Goal: Share content

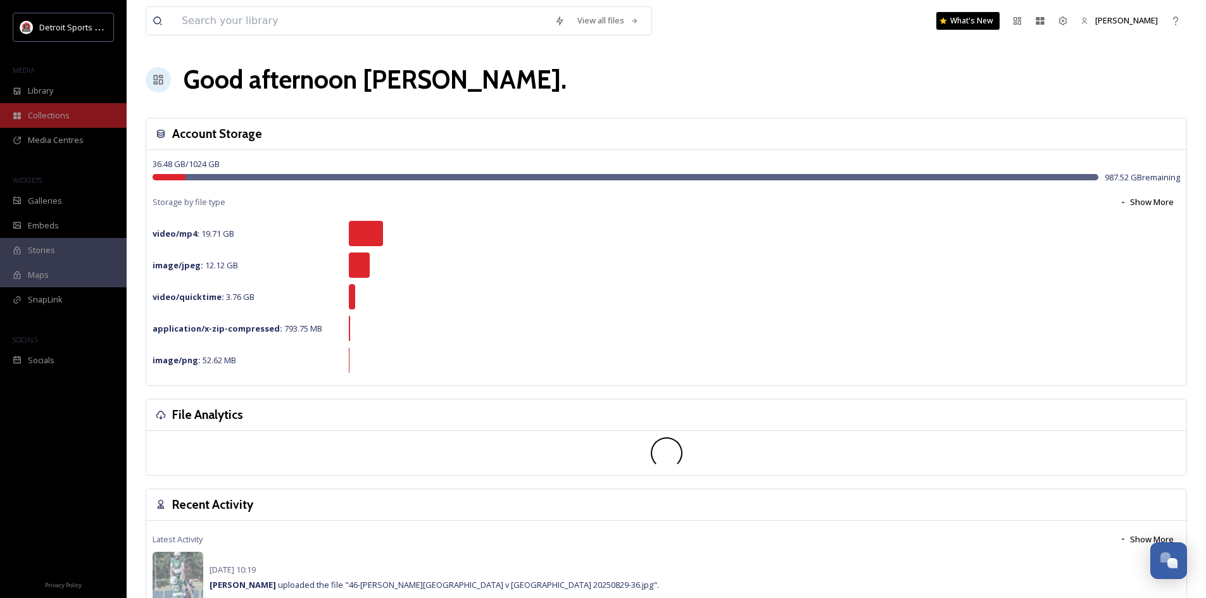
click at [63, 116] on span "Collections" at bounding box center [49, 116] width 42 height 12
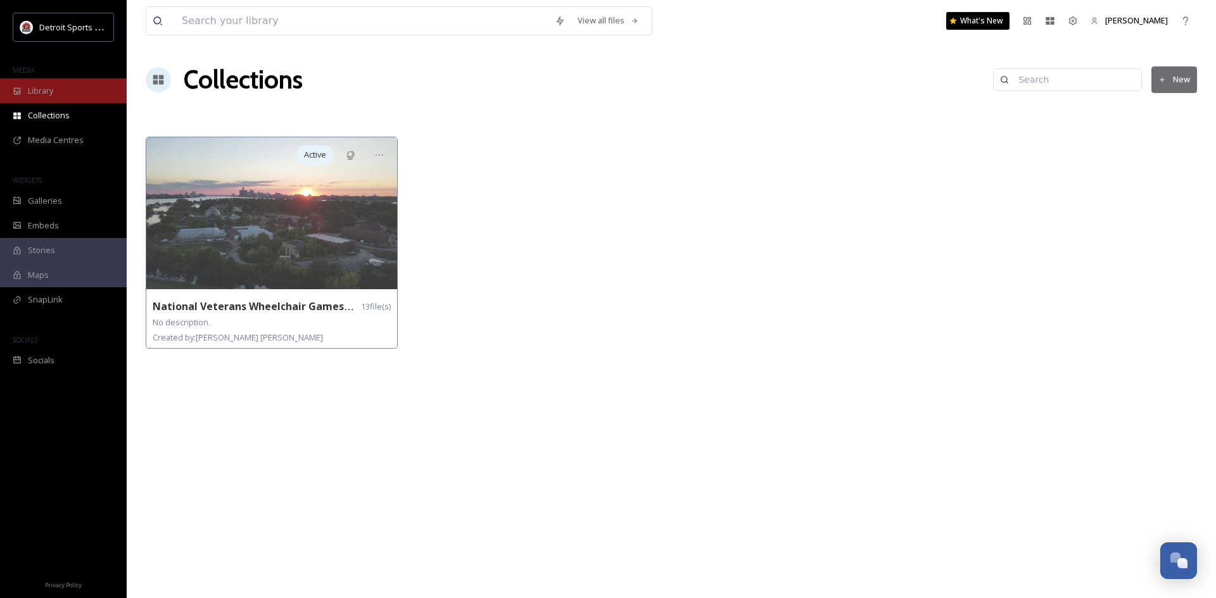
click at [56, 99] on div "Library" at bounding box center [63, 91] width 127 height 25
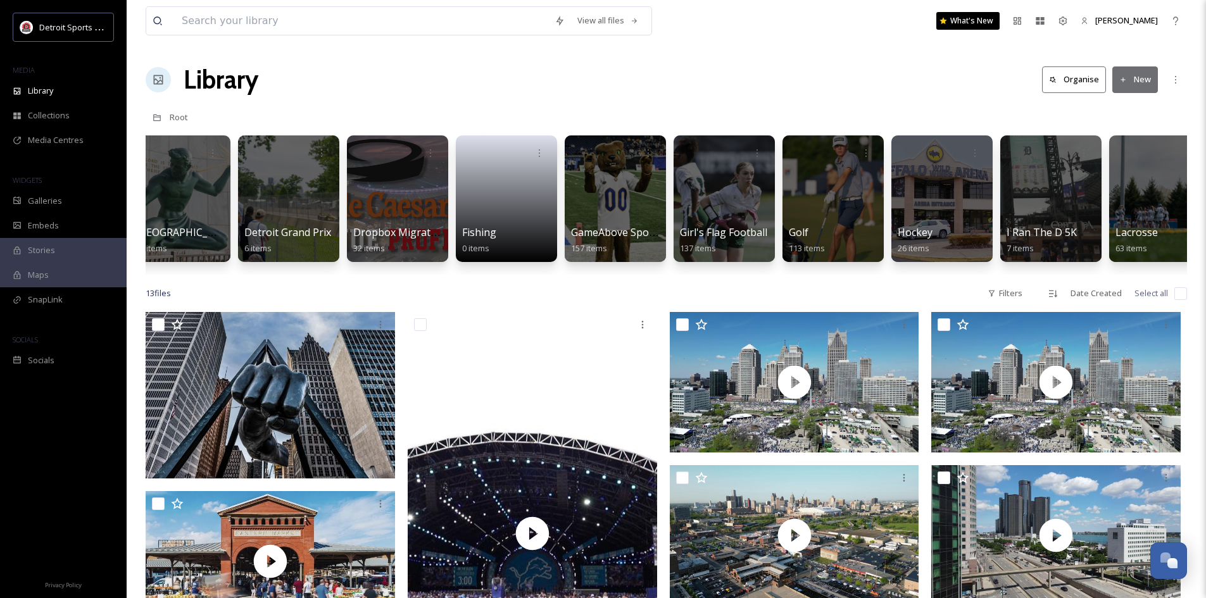
scroll to position [0, 830]
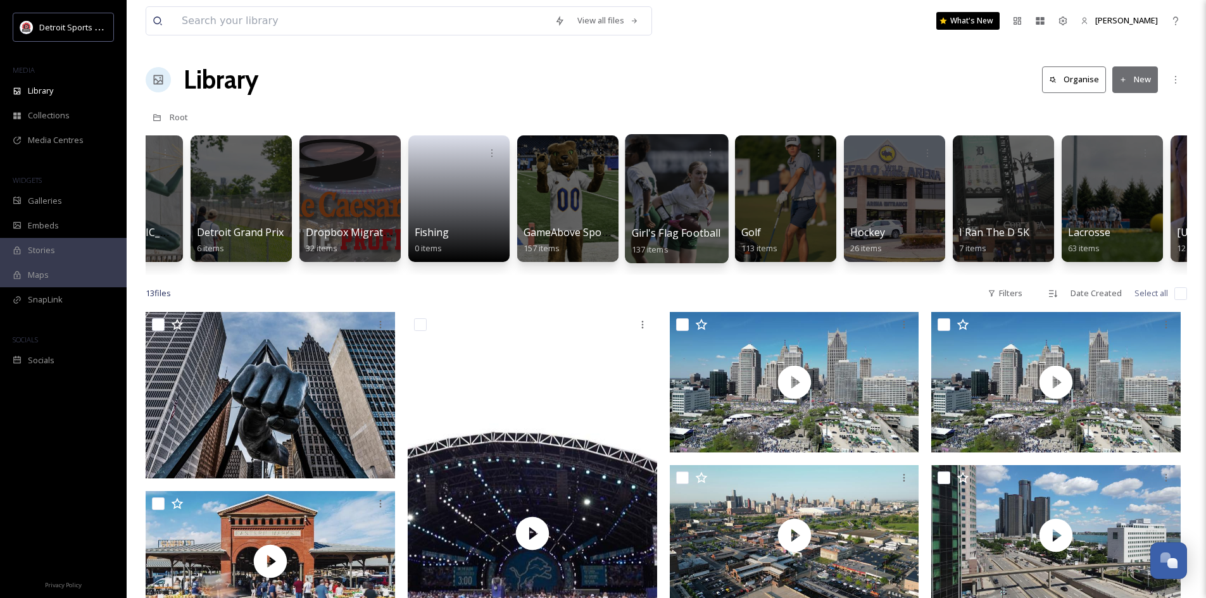
click at [693, 205] on div at bounding box center [676, 198] width 103 height 129
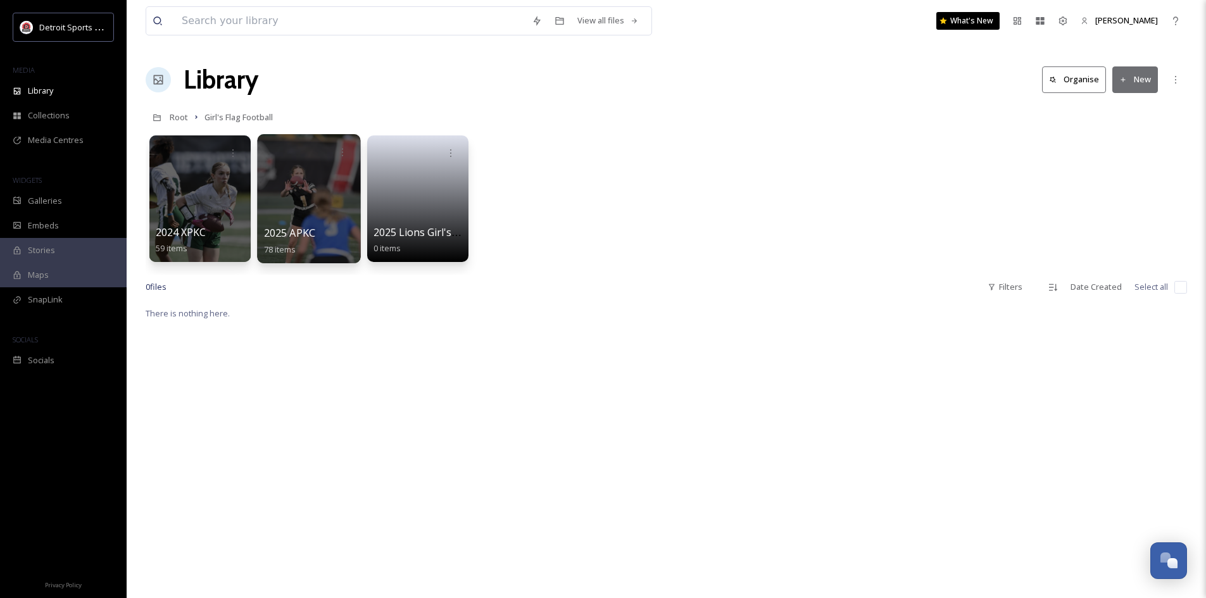
click at [321, 199] on div at bounding box center [308, 198] width 103 height 129
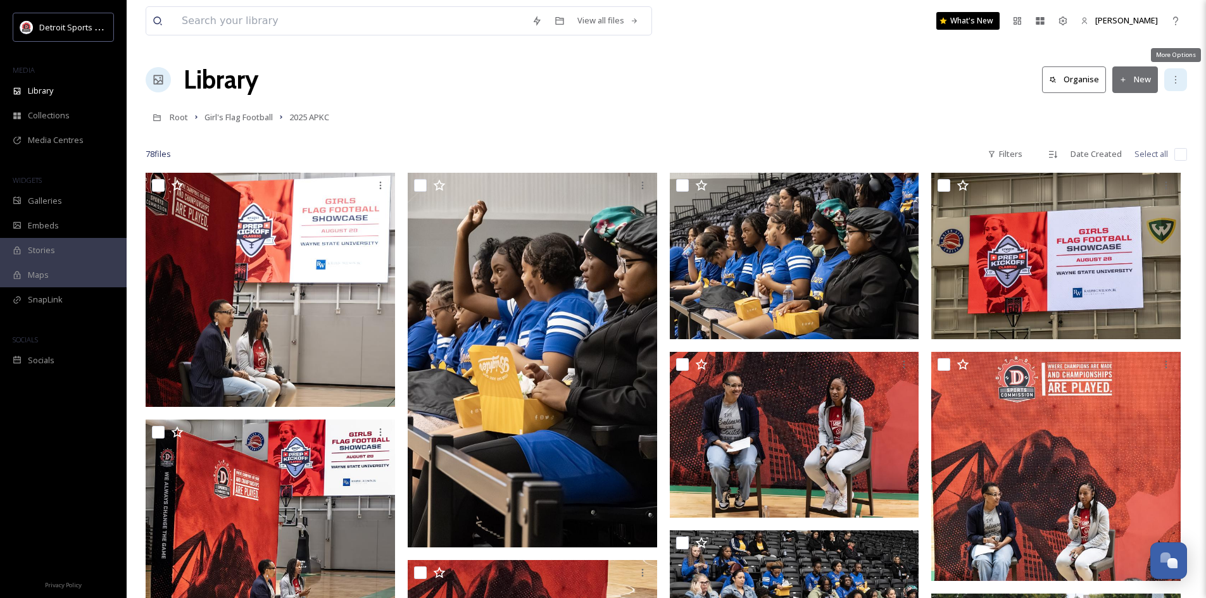
click at [1177, 80] on icon at bounding box center [1175, 80] width 1 height 8
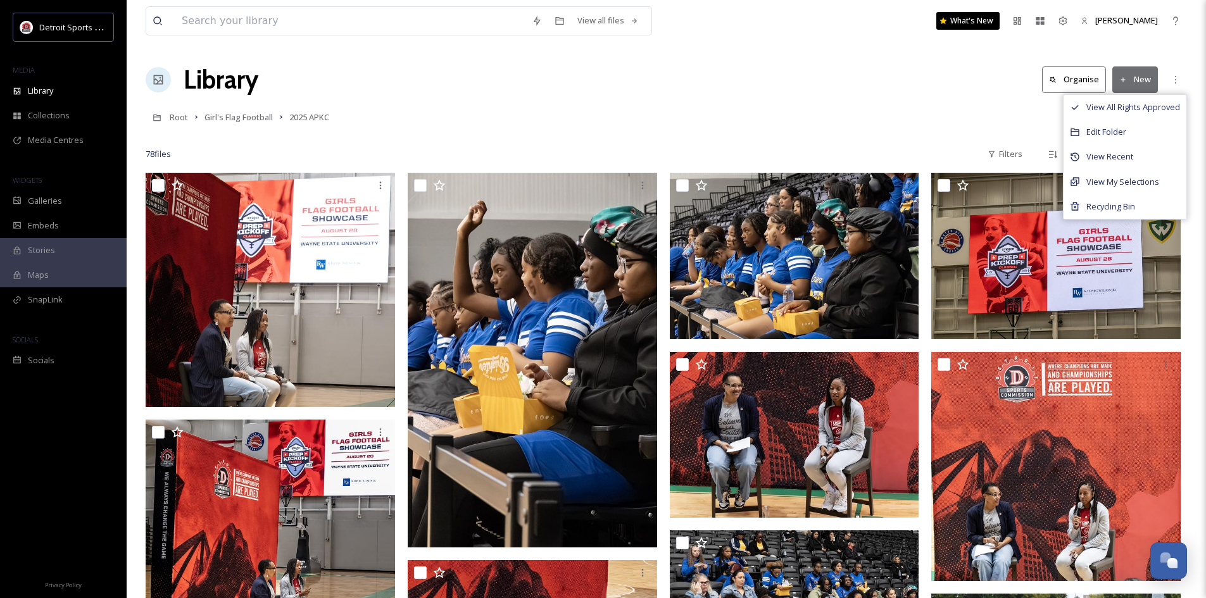
click at [885, 83] on div "Library Organise New View All Rights Approved Edit Folder View Recent View My S…" at bounding box center [667, 80] width 1042 height 38
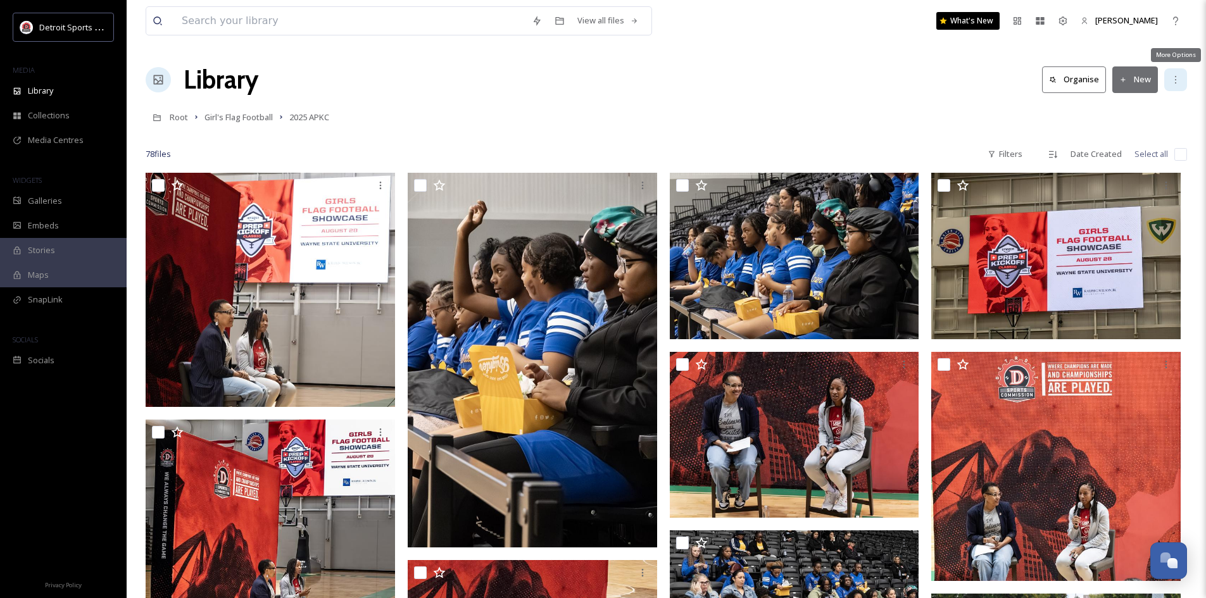
click at [1177, 74] on div "More Options" at bounding box center [1176, 79] width 23 height 23
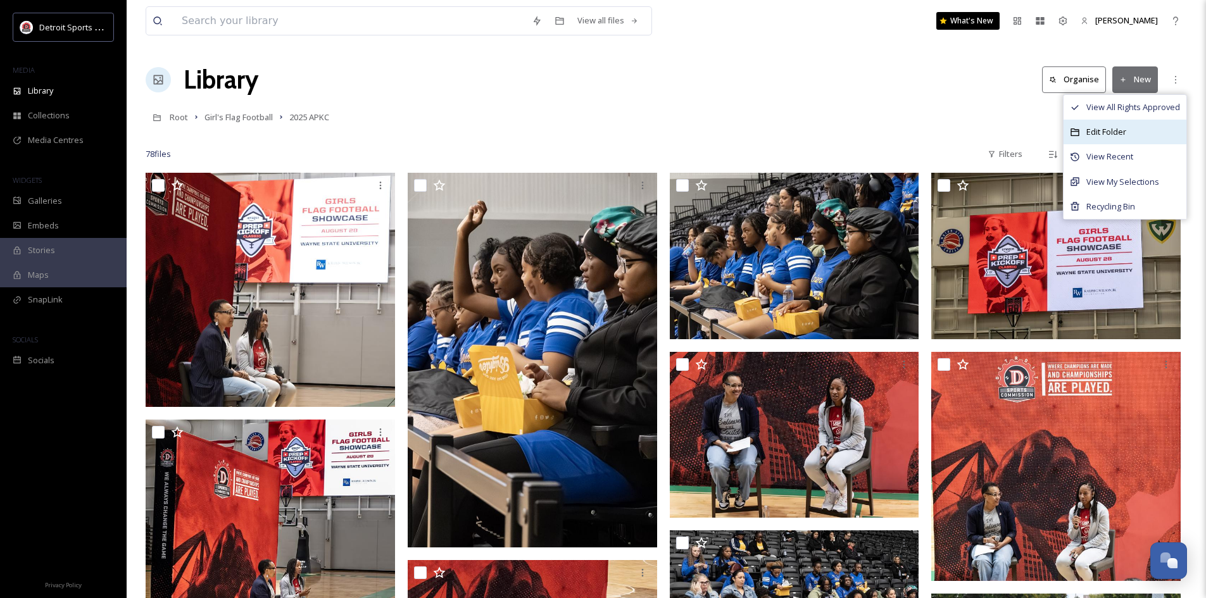
click at [1159, 125] on div "Edit Folder" at bounding box center [1125, 132] width 123 height 25
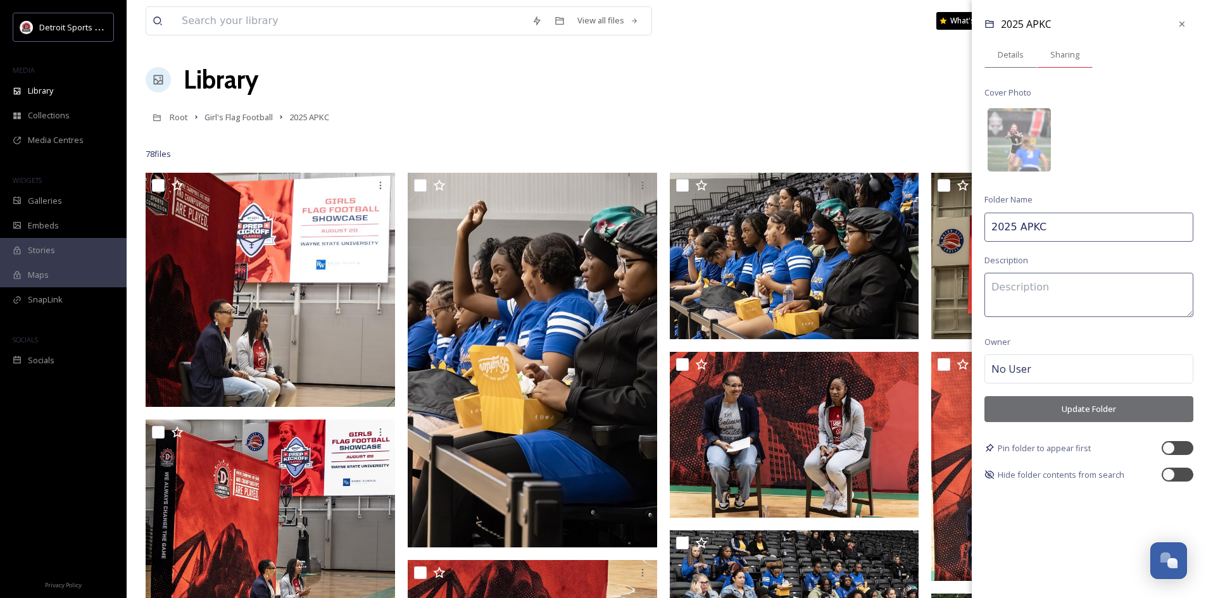
click at [1065, 57] on span "Sharing" at bounding box center [1065, 55] width 29 height 12
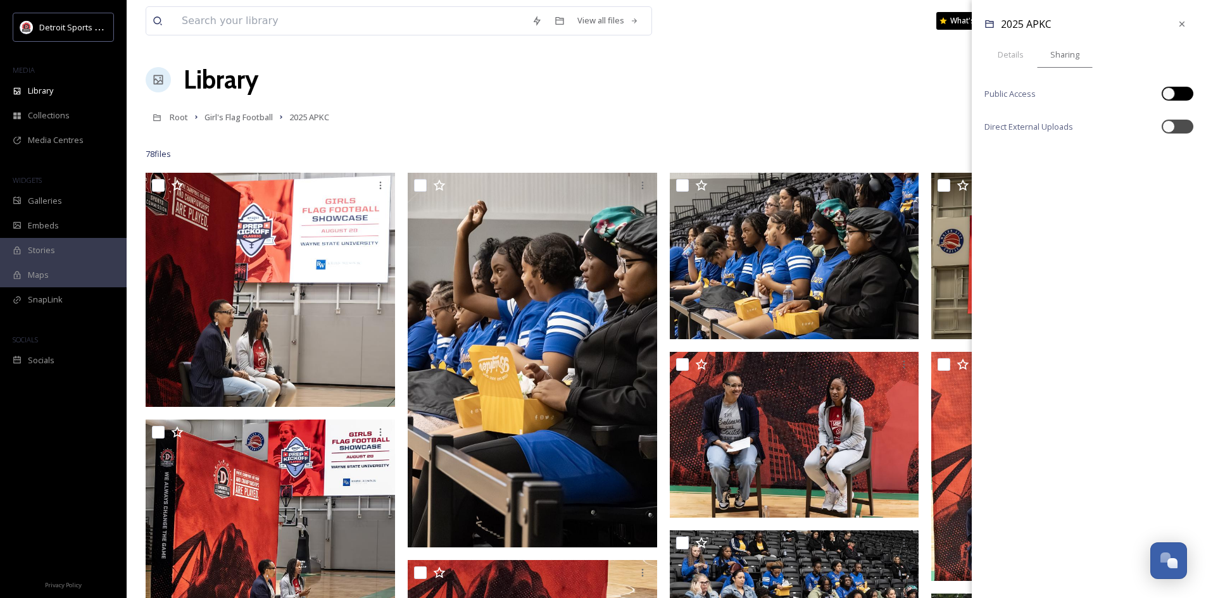
click at [1187, 92] on div at bounding box center [1178, 94] width 32 height 14
checkbox input "true"
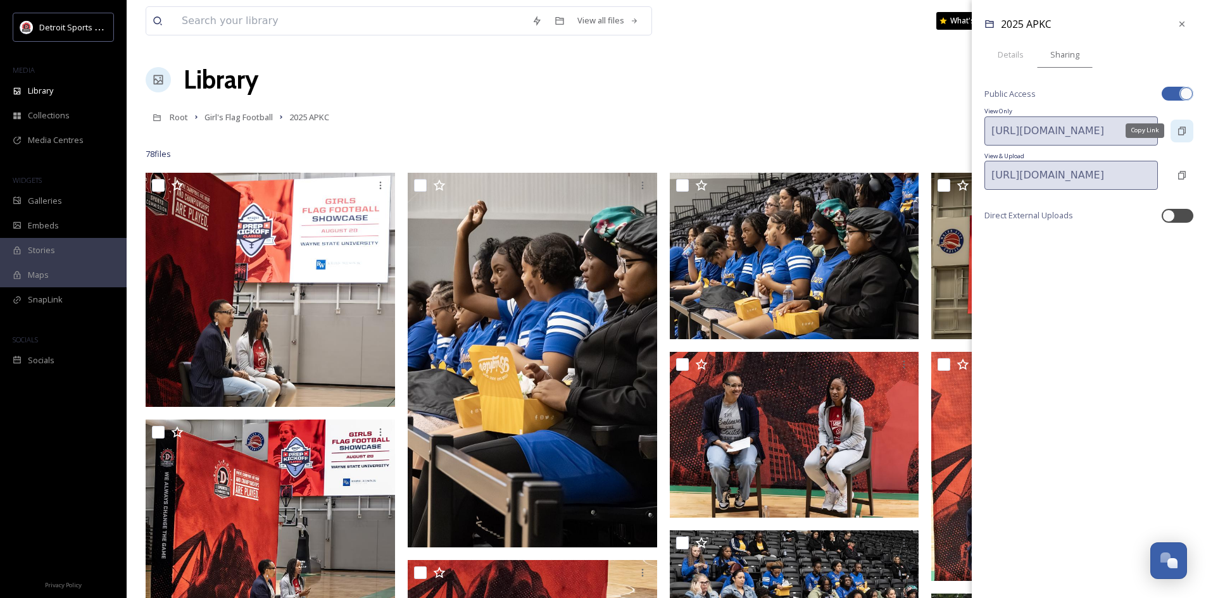
click at [1184, 137] on div "Copy Link" at bounding box center [1182, 131] width 23 height 23
